Goal: Task Accomplishment & Management: Use online tool/utility

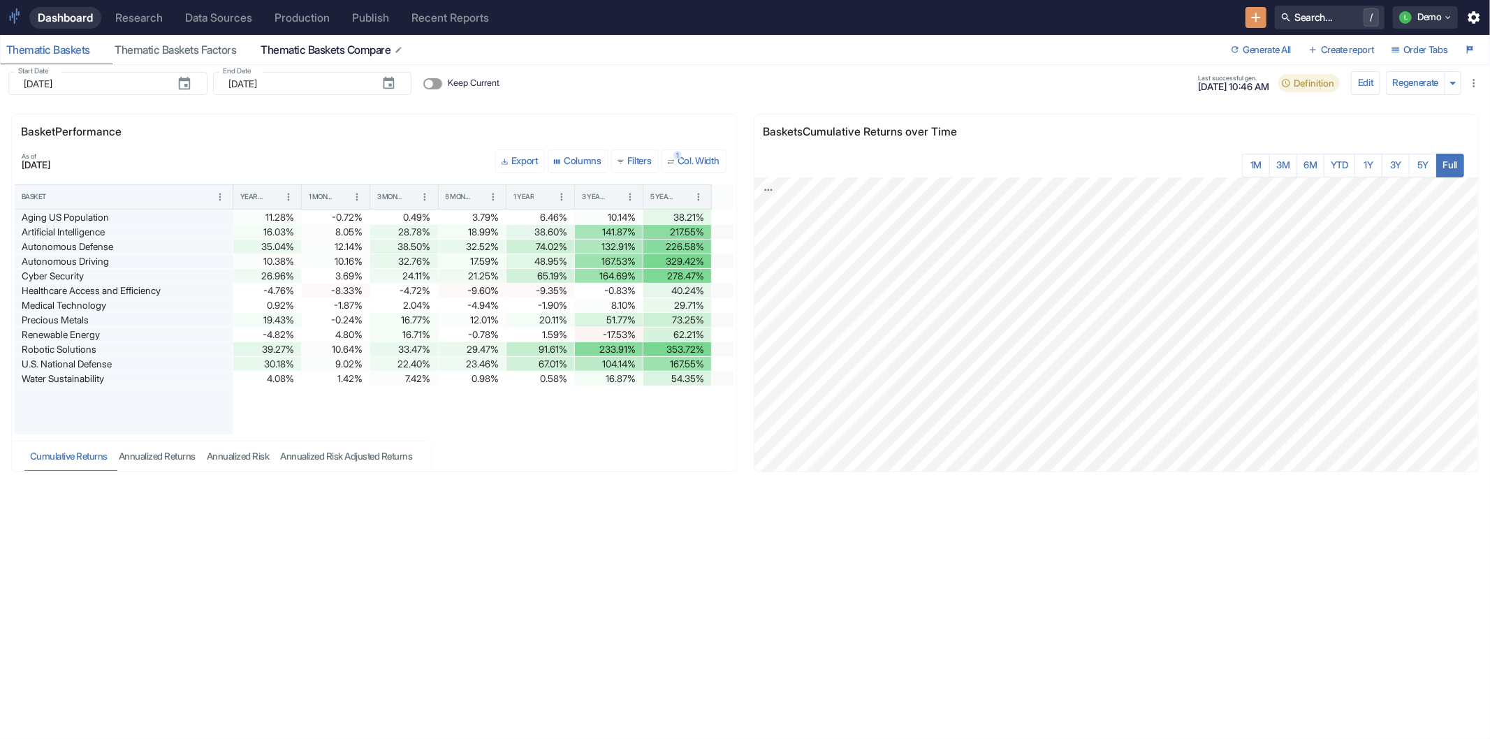
click at [326, 54] on div "Thematic Baskets Compare" at bounding box center [332, 50] width 143 height 14
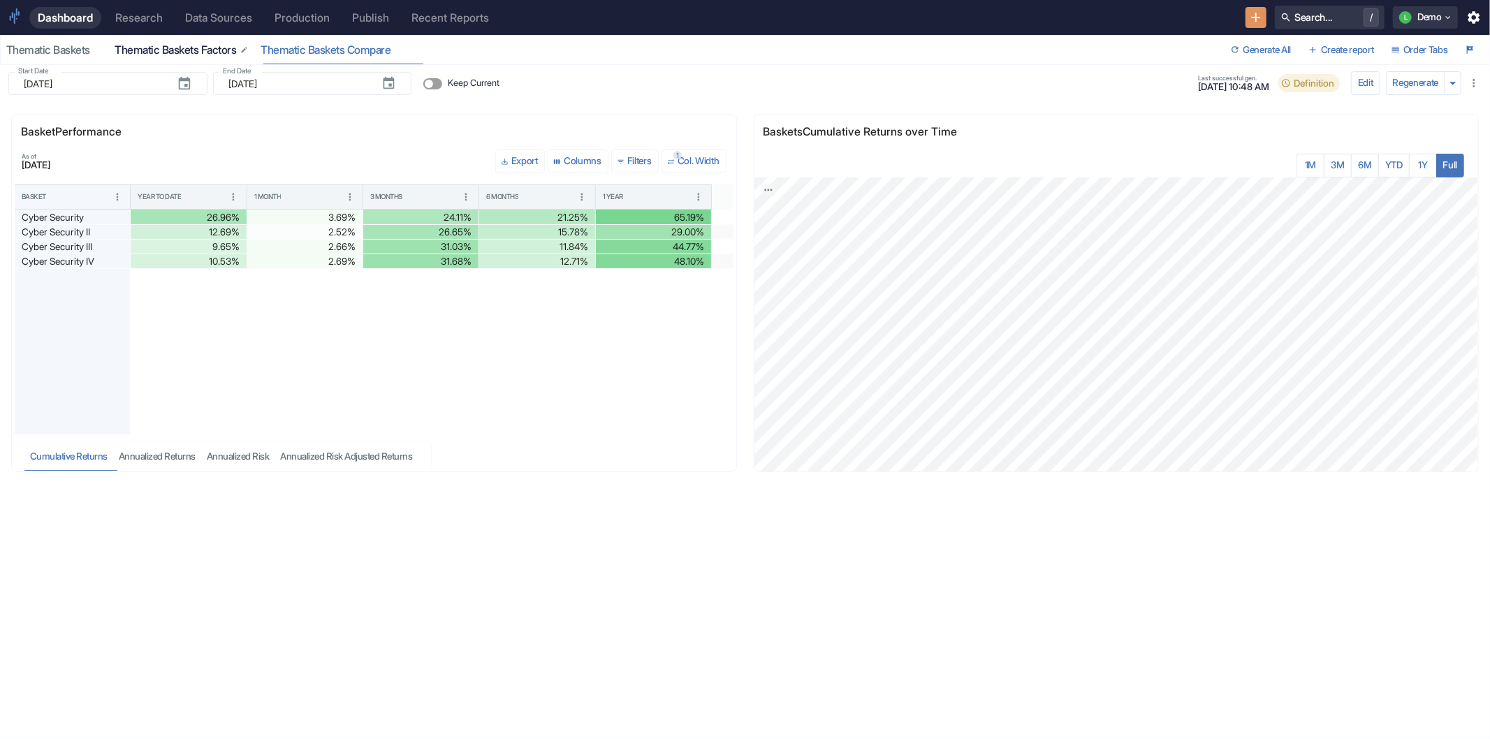
drag, startPoint x: 326, startPoint y: 50, endPoint x: 154, endPoint y: 52, distance: 171.2
click at [154, 52] on div "Thematic Baskets Thematic Baskets Factors Thematic Baskets Compare" at bounding box center [613, 50] width 1225 height 29
click at [1412, 51] on button "Order Tabs" at bounding box center [1420, 50] width 68 height 22
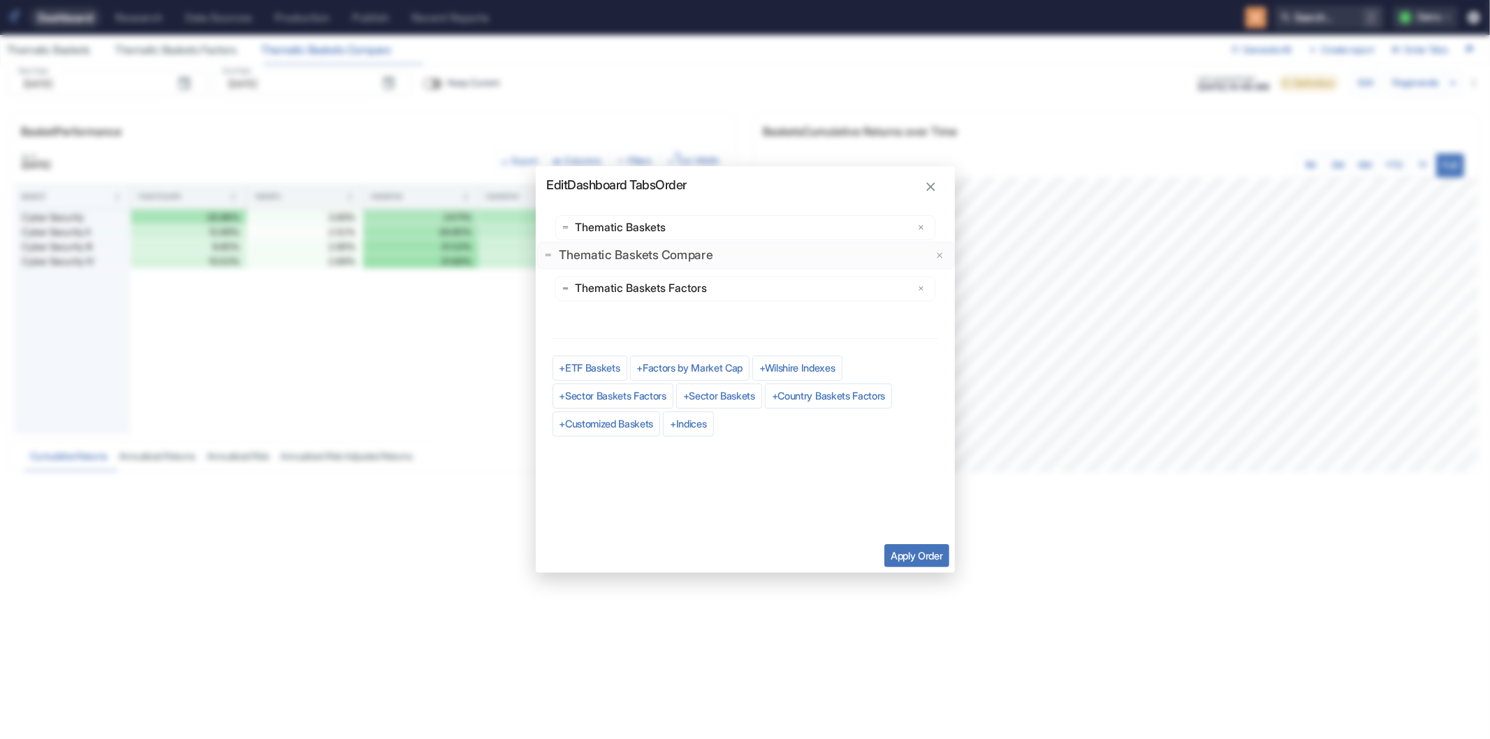
drag, startPoint x: 758, startPoint y: 286, endPoint x: 759, endPoint y: 253, distance: 33.5
click at [894, 554] on button "Apply Order" at bounding box center [916, 555] width 64 height 23
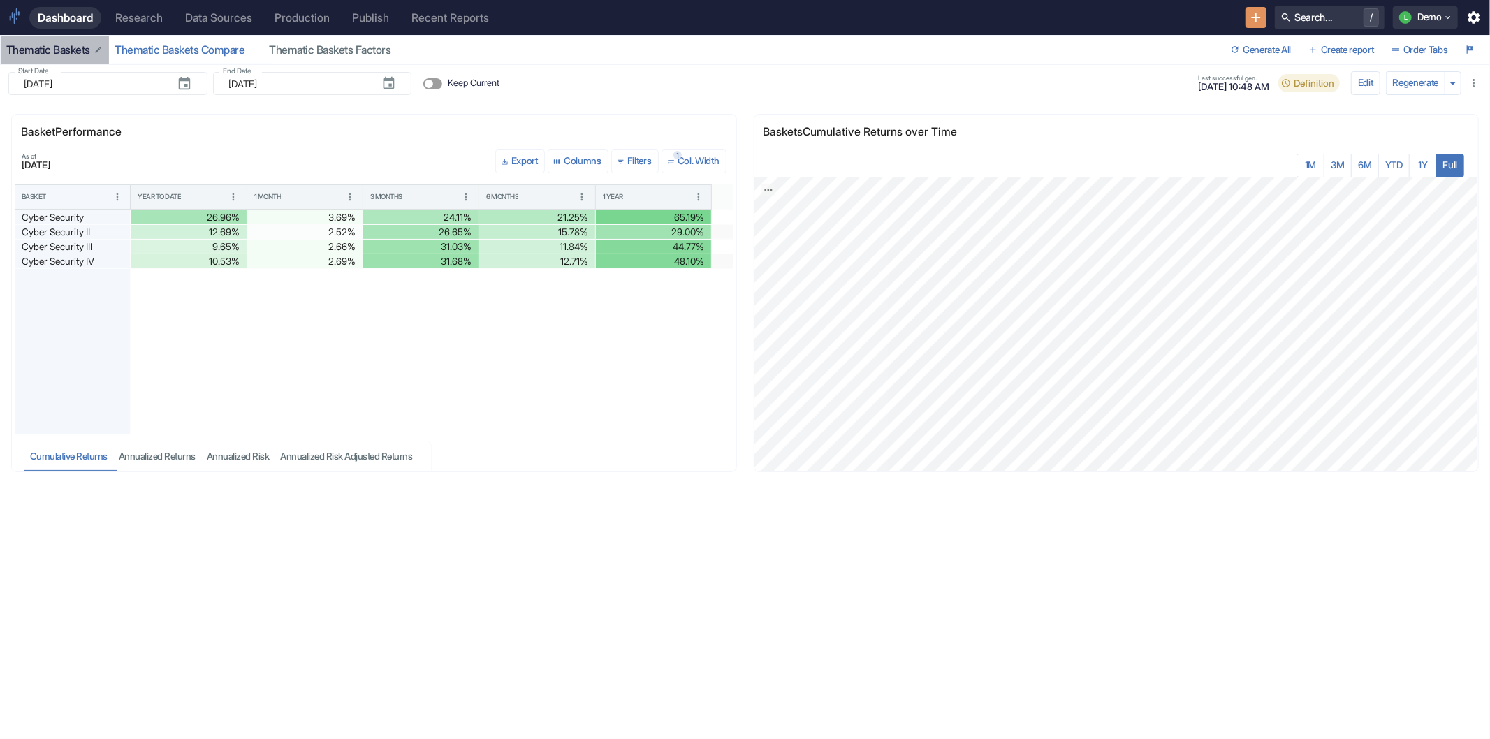
click at [44, 47] on div "Thematic Baskets" at bounding box center [54, 50] width 97 height 14
